Goal: Check status: Check status

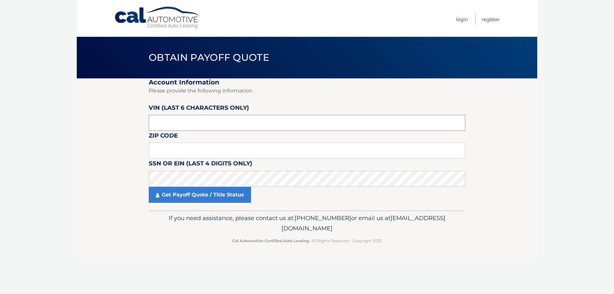
click at [191, 128] on input "text" at bounding box center [307, 123] width 317 height 16
paste input "515577"
type input "515577"
click at [189, 142] on fieldset "Account Information Please provide the following information. VIN (last 6 chara…" at bounding box center [307, 144] width 317 height 132
click at [188, 145] on input "text" at bounding box center [307, 151] width 317 height 16
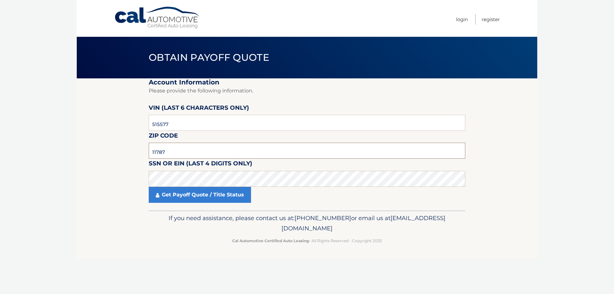
click at [188, 147] on input "11787" at bounding box center [307, 151] width 317 height 16
type input "11953"
click at [196, 190] on link "Get Payoff Quote / Title Status" at bounding box center [200, 195] width 102 height 16
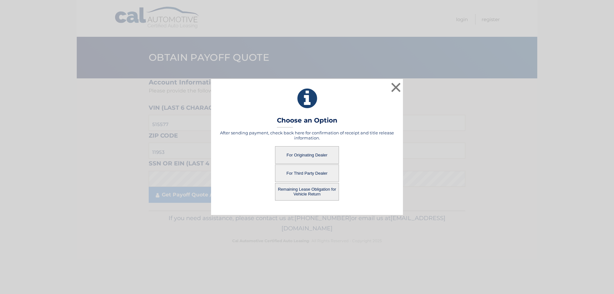
click at [316, 155] on button "For Originating Dealer" at bounding box center [307, 155] width 64 height 18
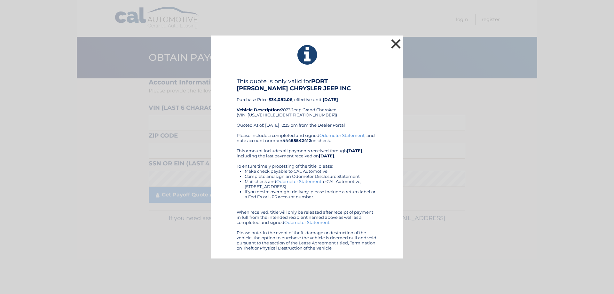
click at [396, 47] on button "×" at bounding box center [396, 43] width 13 height 13
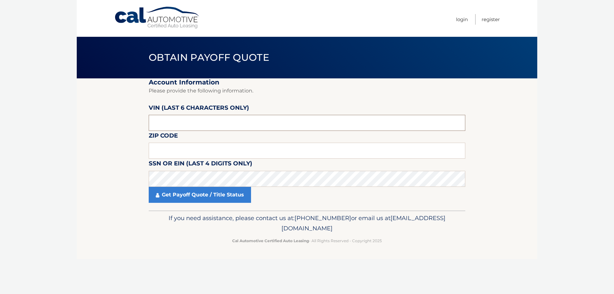
click at [207, 124] on input "text" at bounding box center [307, 123] width 317 height 16
paste input "515577"
type input "515577"
click at [200, 147] on input "text" at bounding box center [307, 151] width 317 height 16
type input "11953"
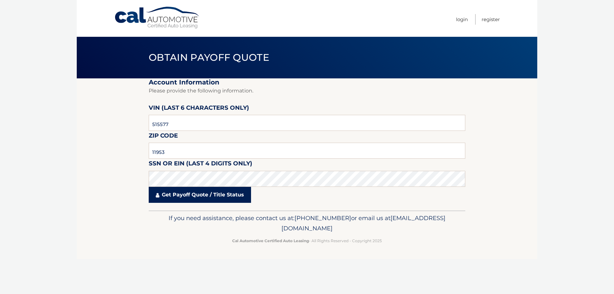
click at [206, 195] on link "Get Payoff Quote / Title Status" at bounding box center [200, 195] width 102 height 16
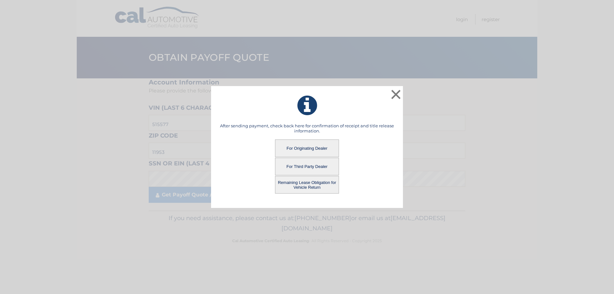
click at [305, 165] on button "For Third Party Dealer" at bounding box center [307, 167] width 64 height 18
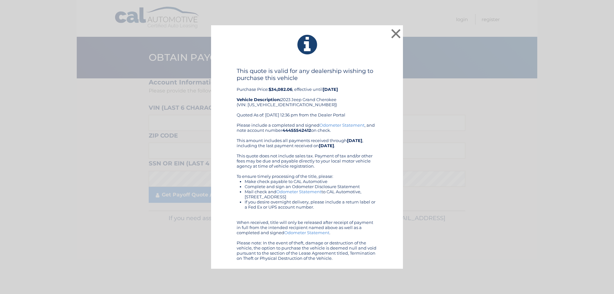
click at [310, 166] on div "Please include a completed and signed Odometer Statement , and note account num…" at bounding box center [307, 192] width 141 height 138
click at [397, 34] on button "×" at bounding box center [396, 33] width 13 height 13
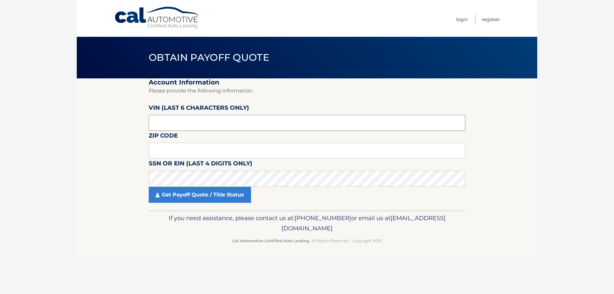
click at [212, 128] on input "text" at bounding box center [307, 123] width 317 height 16
paste input "515577"
type input "515577"
click at [197, 155] on input "text" at bounding box center [307, 151] width 317 height 16
type input "11953"
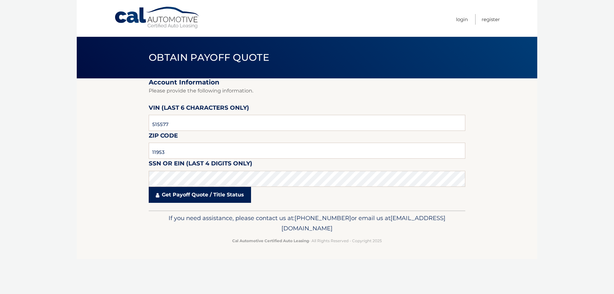
click at [202, 193] on link "Get Payoff Quote / Title Status" at bounding box center [200, 195] width 102 height 16
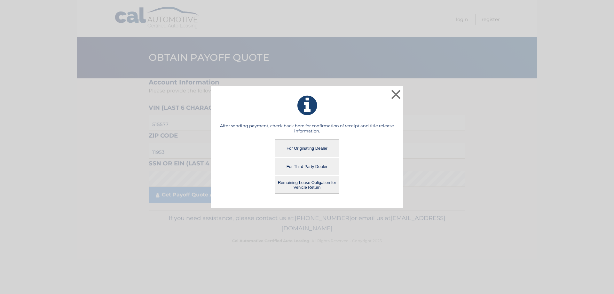
click at [312, 182] on button "Remaining Lease Obligation for Vehicle Return" at bounding box center [307, 185] width 64 height 18
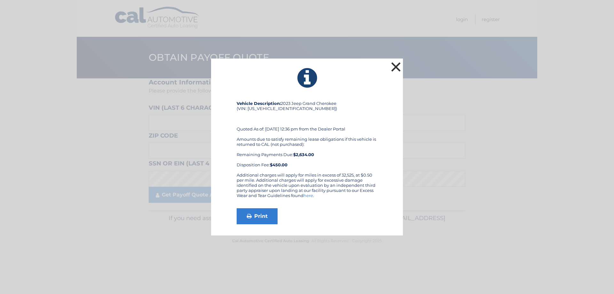
click at [392, 65] on button "×" at bounding box center [396, 66] width 13 height 13
